Goal: Transaction & Acquisition: Purchase product/service

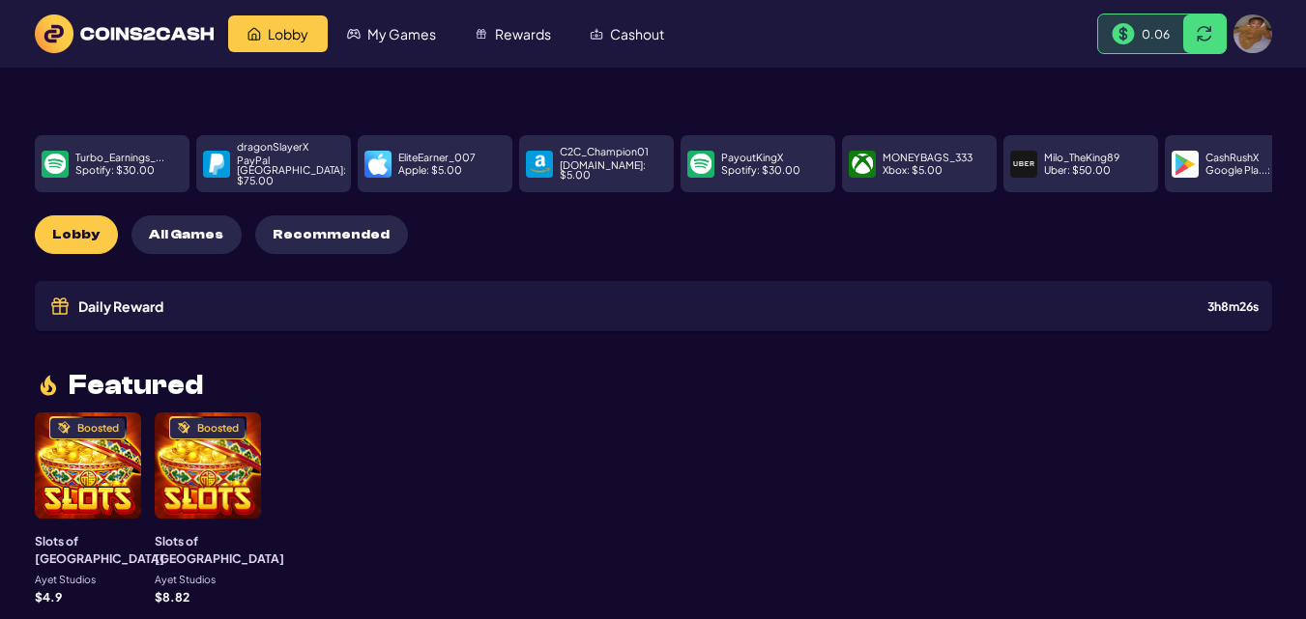
click at [1151, 23] on div "0.06" at bounding box center [1140, 33] width 85 height 39
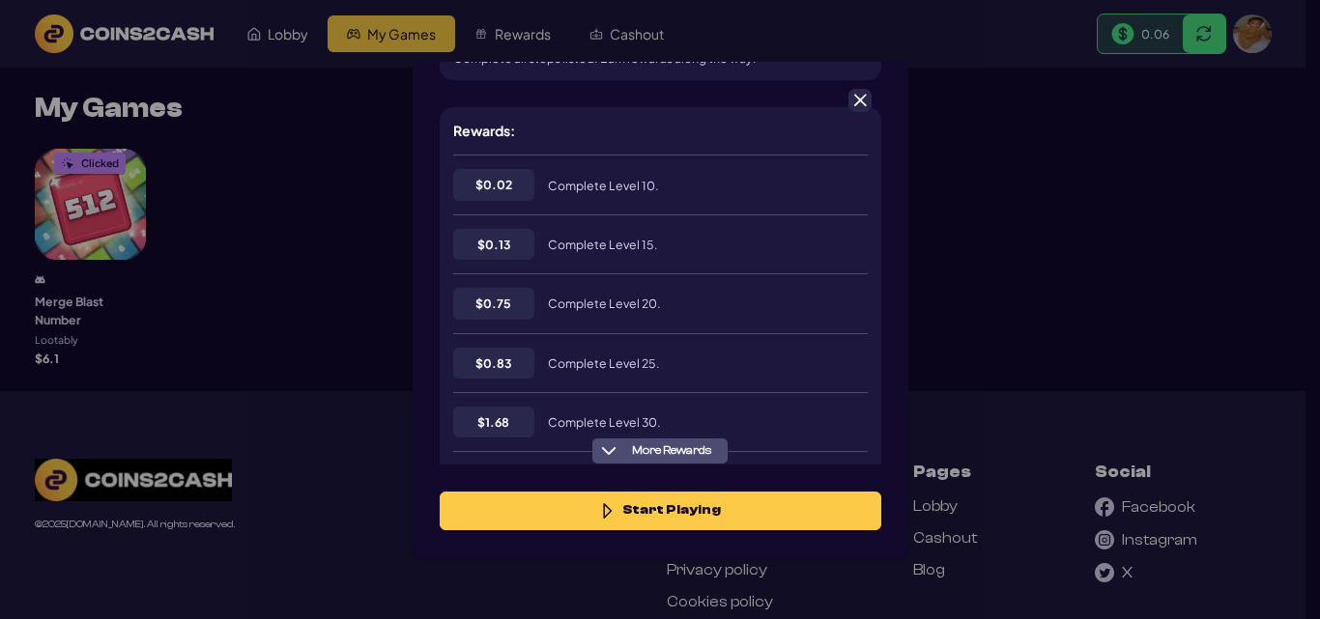
click at [1068, 216] on div "Merge Blast Number $ 6.1 6100 Start Playing More info Date started [DATE] Provi…" at bounding box center [660, 309] width 1320 height 619
click at [856, 92] on span at bounding box center [859, 100] width 17 height 17
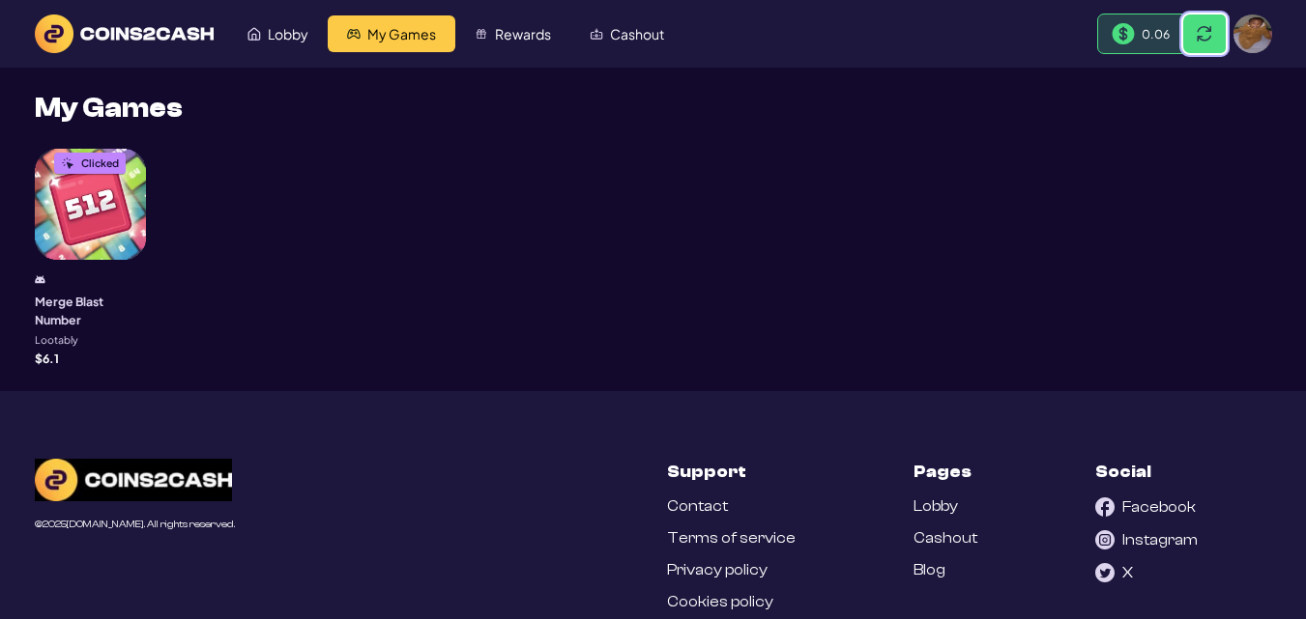
click at [1203, 37] on span at bounding box center [1203, 33] width 15 height 15
click at [1134, 25] on img at bounding box center [1135, 33] width 23 height 23
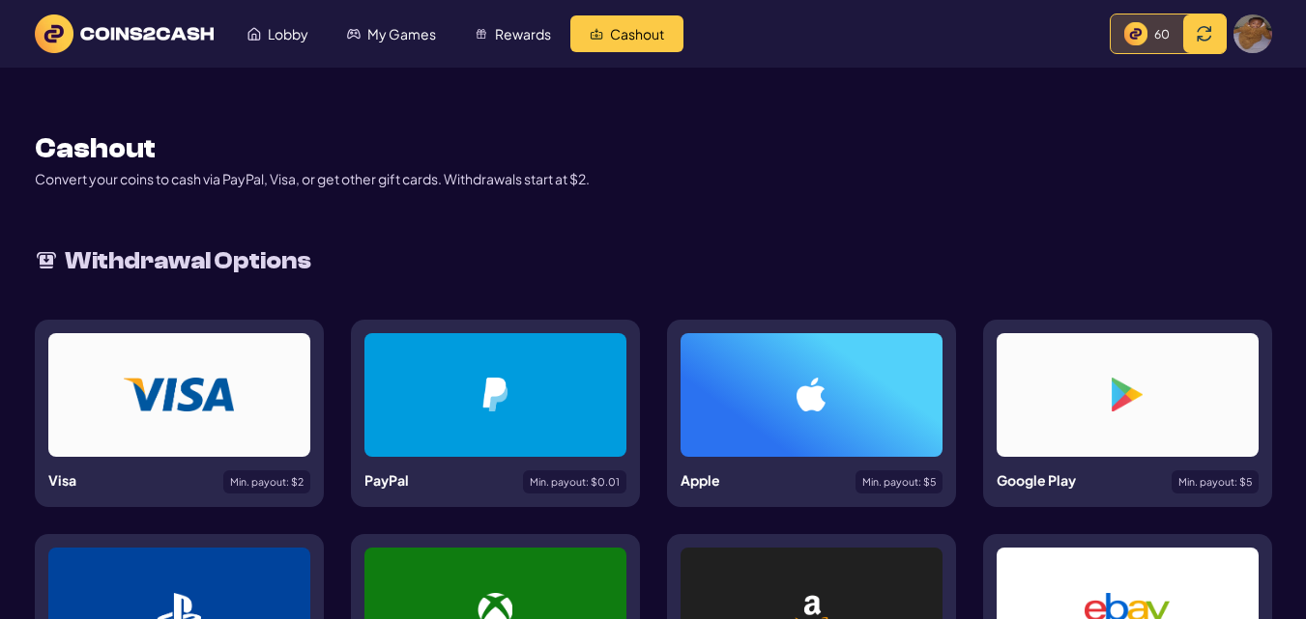
click at [526, 398] on div at bounding box center [495, 395] width 169 height 34
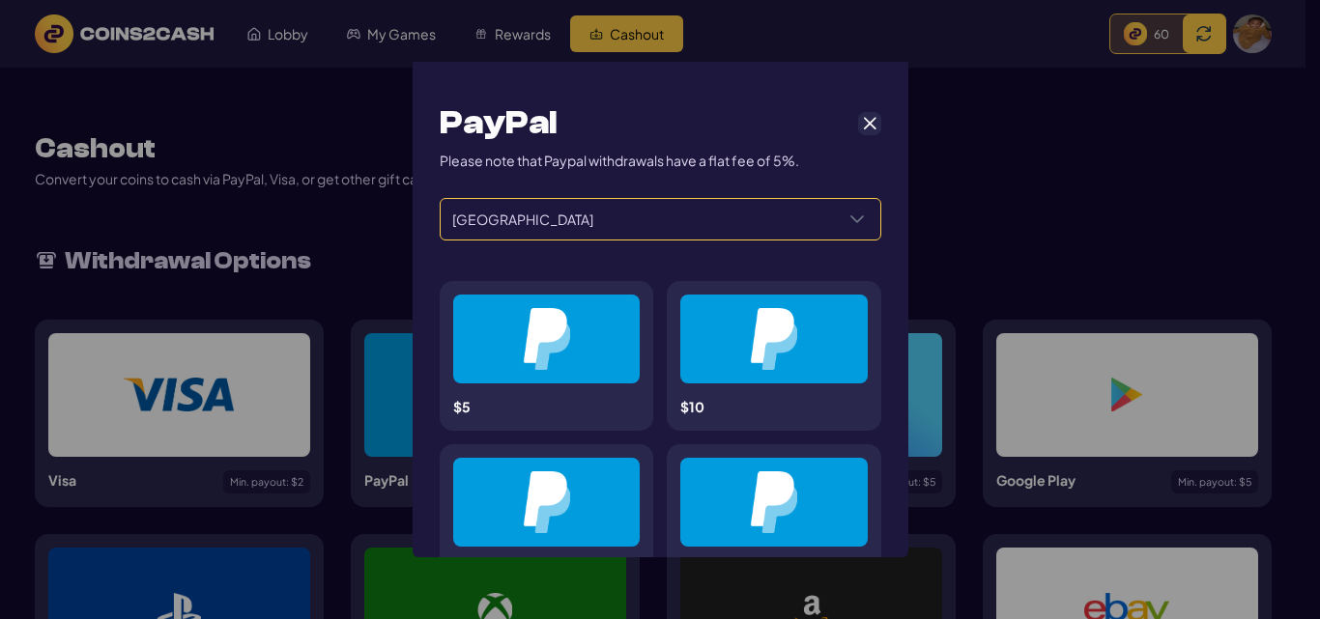
click at [846, 210] on div "Select a Country" at bounding box center [857, 219] width 46 height 41
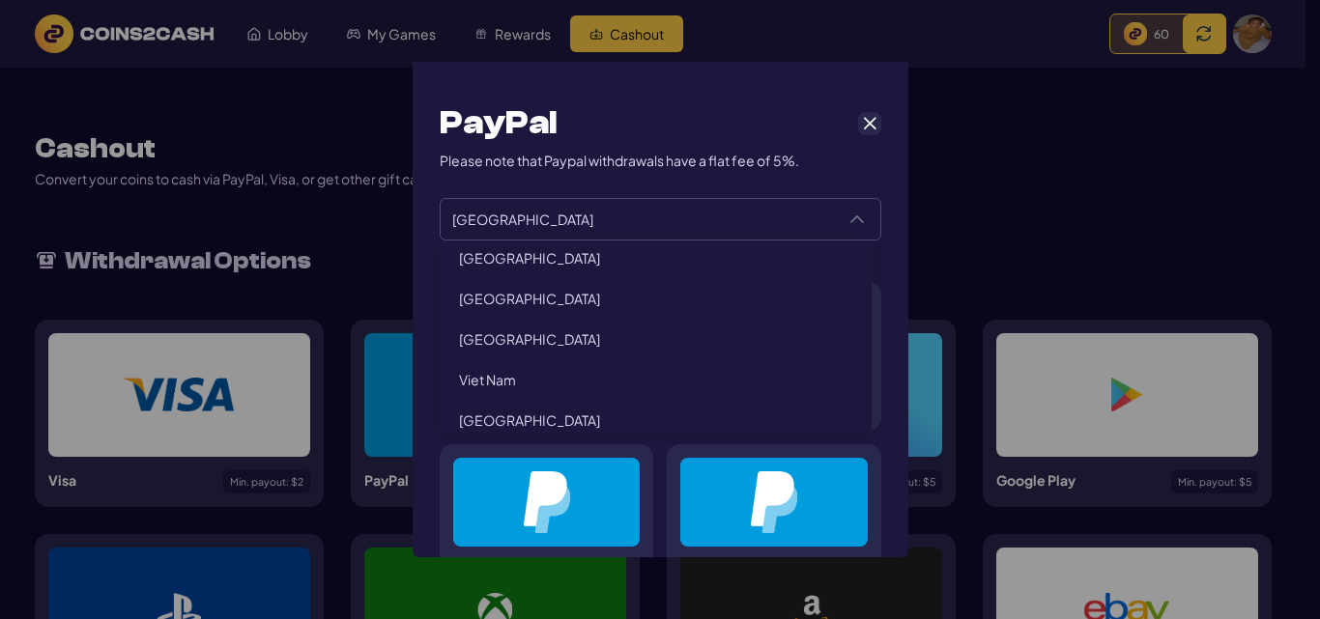
scroll to position [4434, 0]
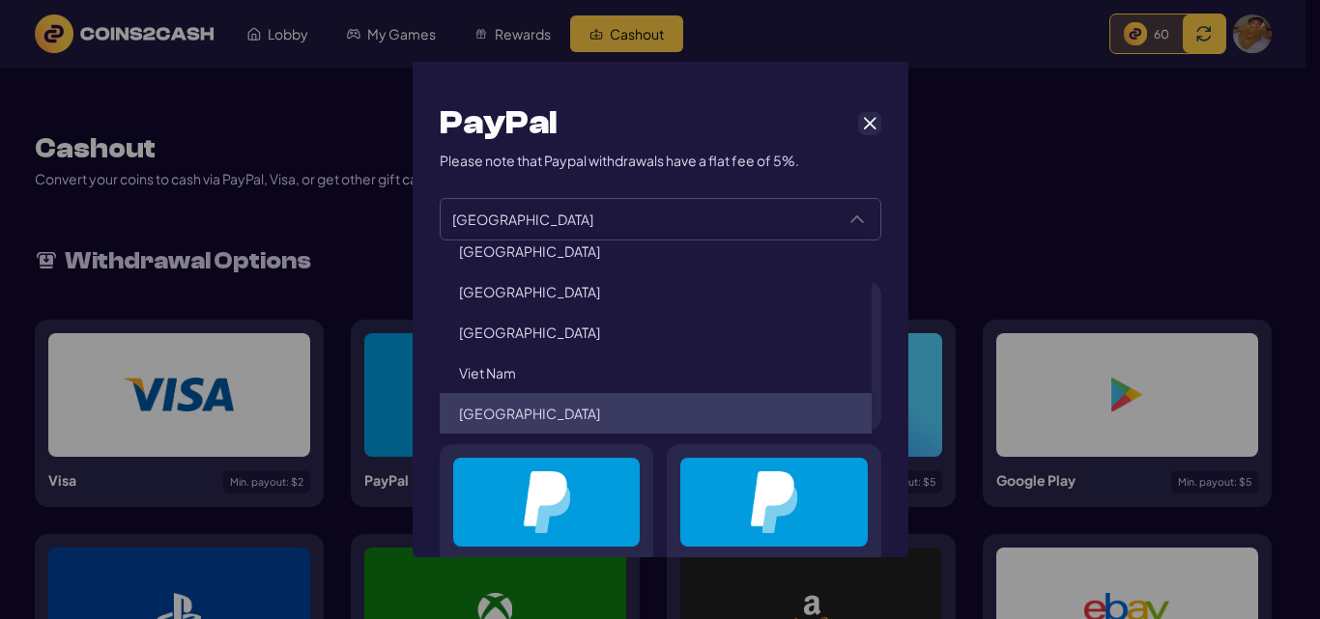
click at [492, 417] on span "[GEOGRAPHIC_DATA]" at bounding box center [529, 413] width 141 height 17
type input "**********"
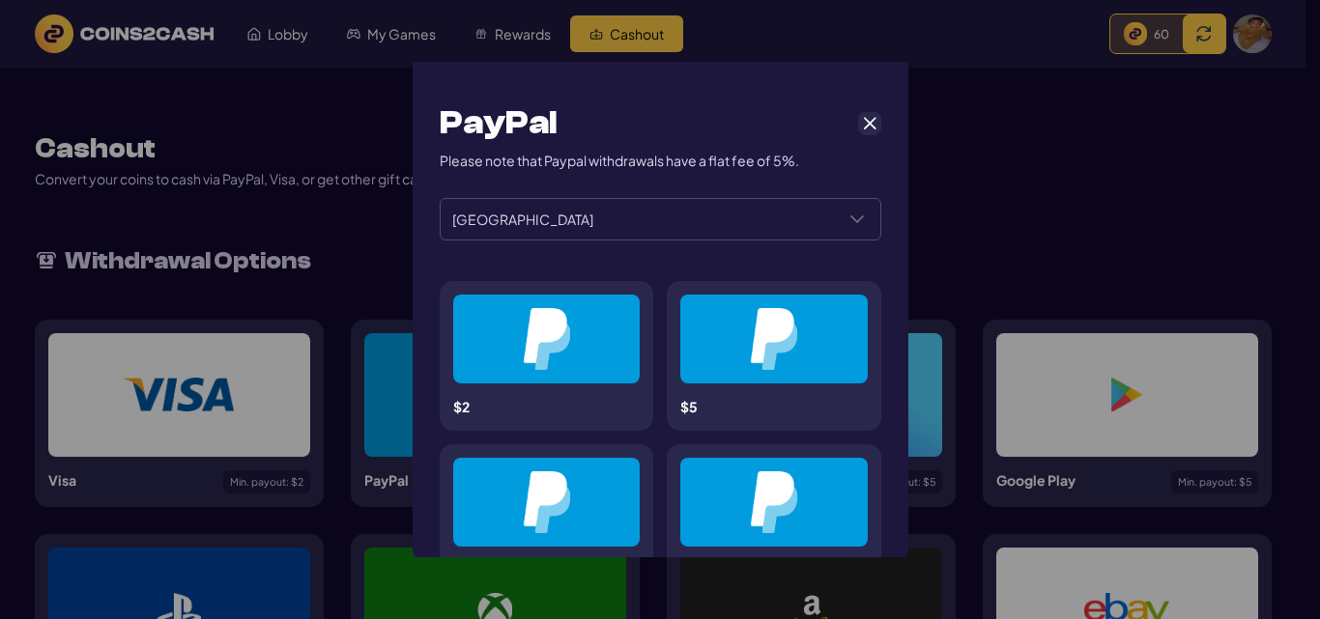
click at [572, 363] on div at bounding box center [547, 339] width 95 height 62
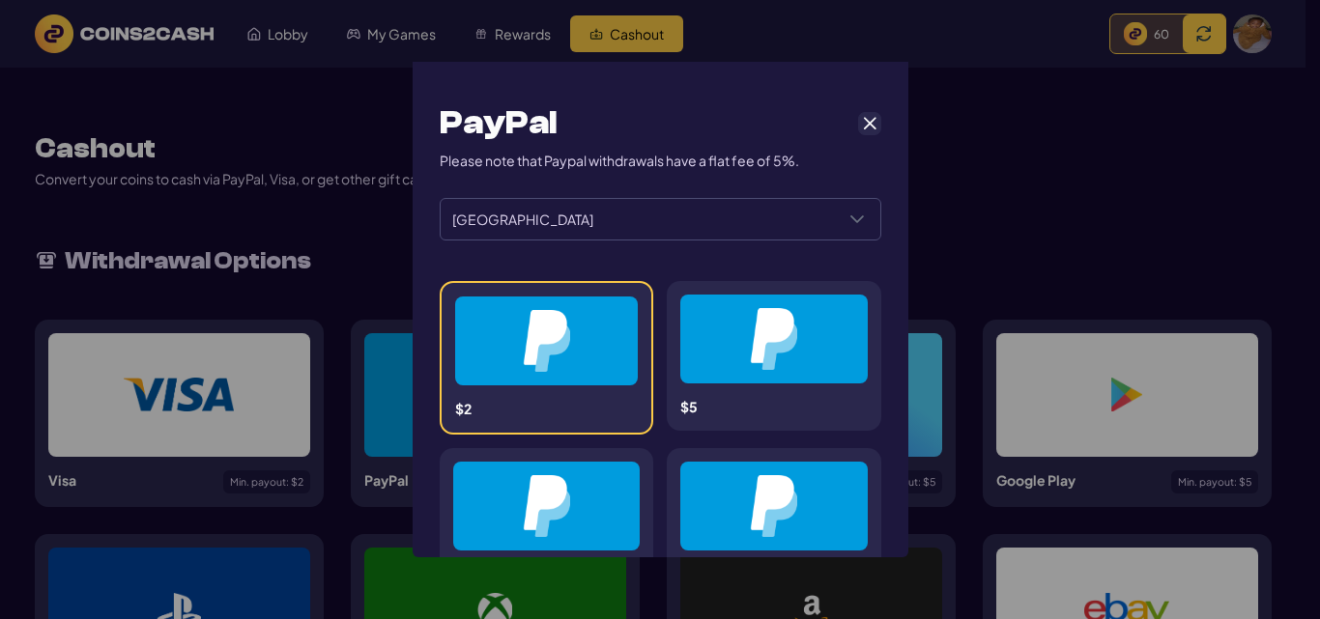
click at [539, 359] on img at bounding box center [546, 341] width 47 height 62
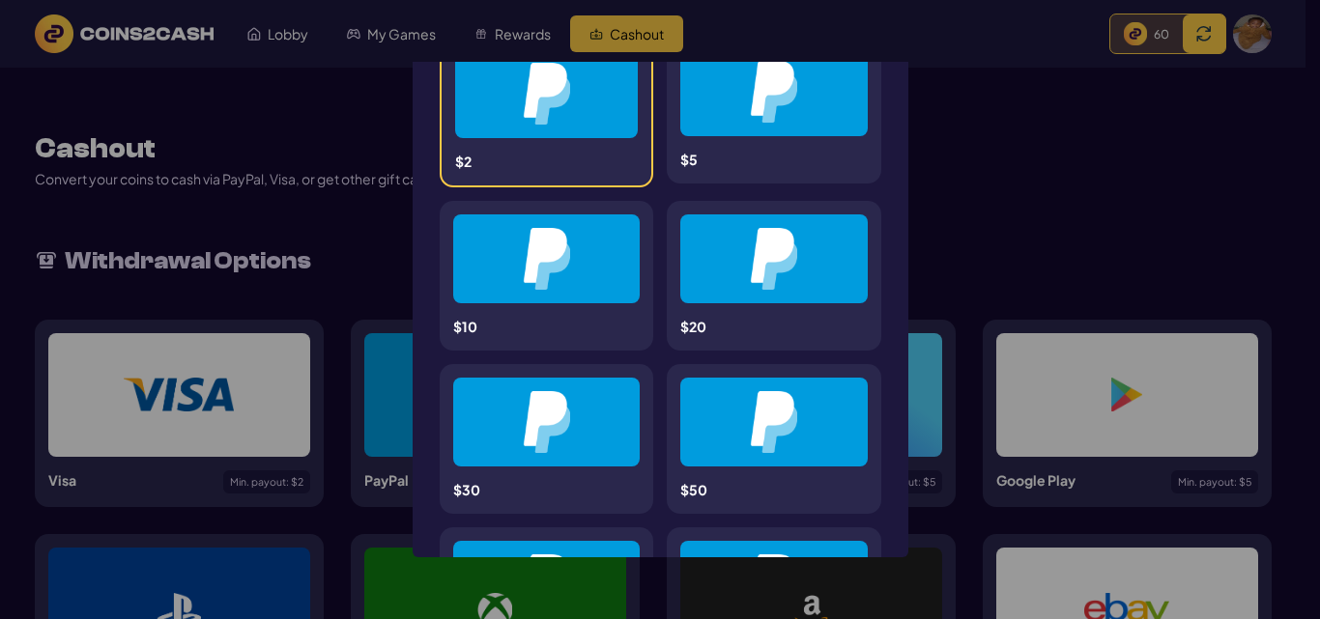
scroll to position [242, 0]
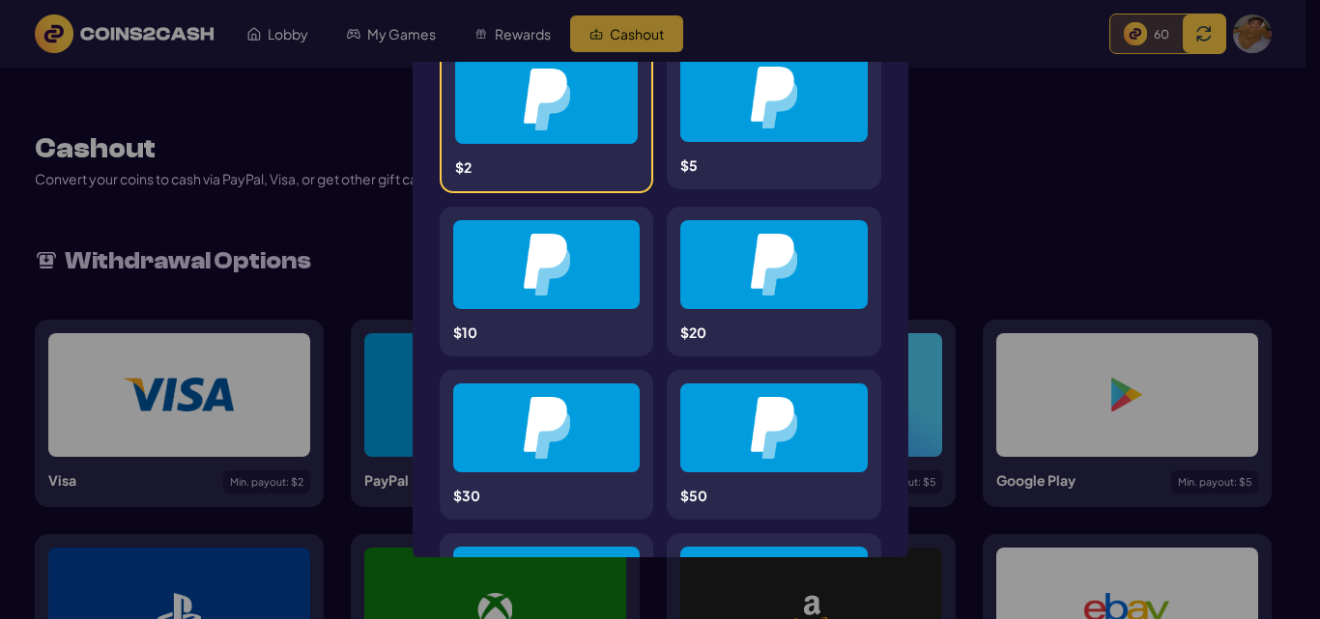
click at [481, 156] on div "$2" at bounding box center [547, 117] width 215 height 154
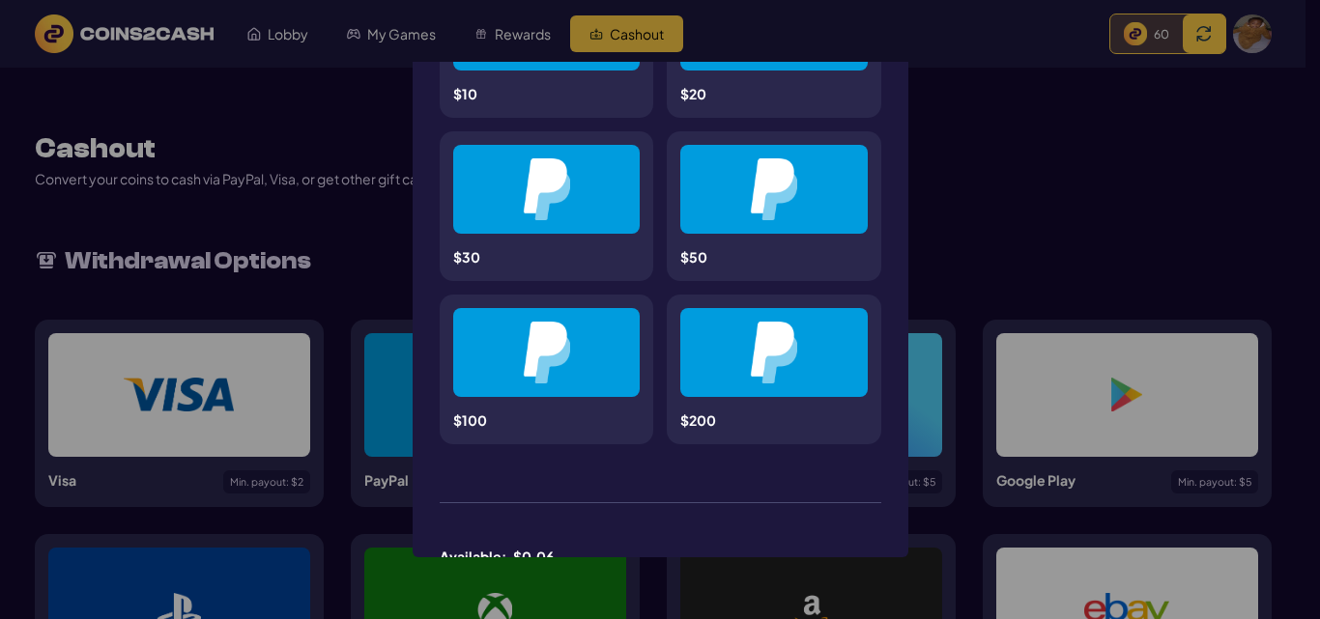
scroll to position [642, 0]
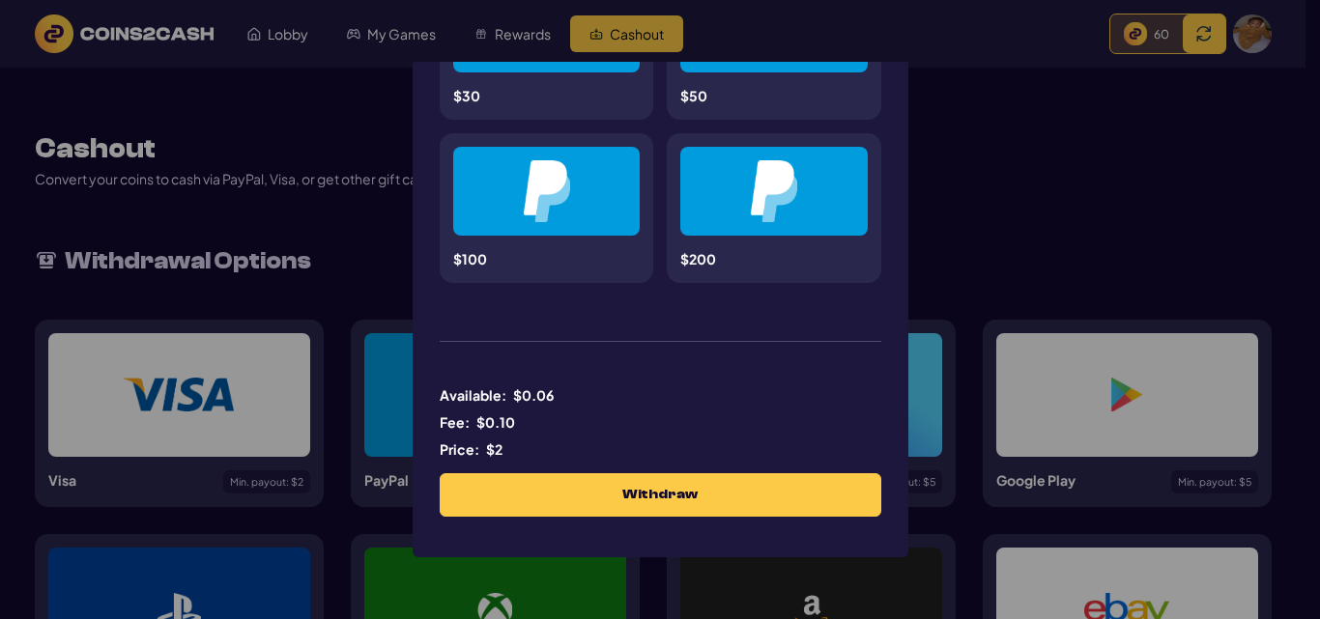
click at [652, 39] on div "**********" at bounding box center [660, 309] width 1320 height 619
click at [1024, 200] on div "**********" at bounding box center [660, 309] width 1320 height 619
